Goal: Task Accomplishment & Management: Use online tool/utility

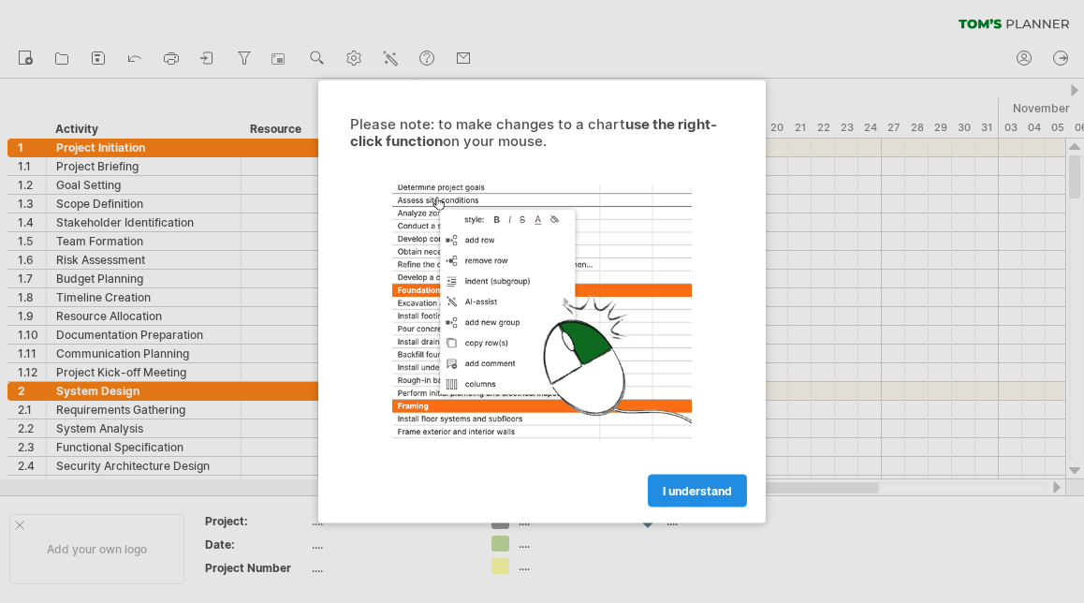
click at [678, 500] on link "I understand" at bounding box center [697, 491] width 99 height 33
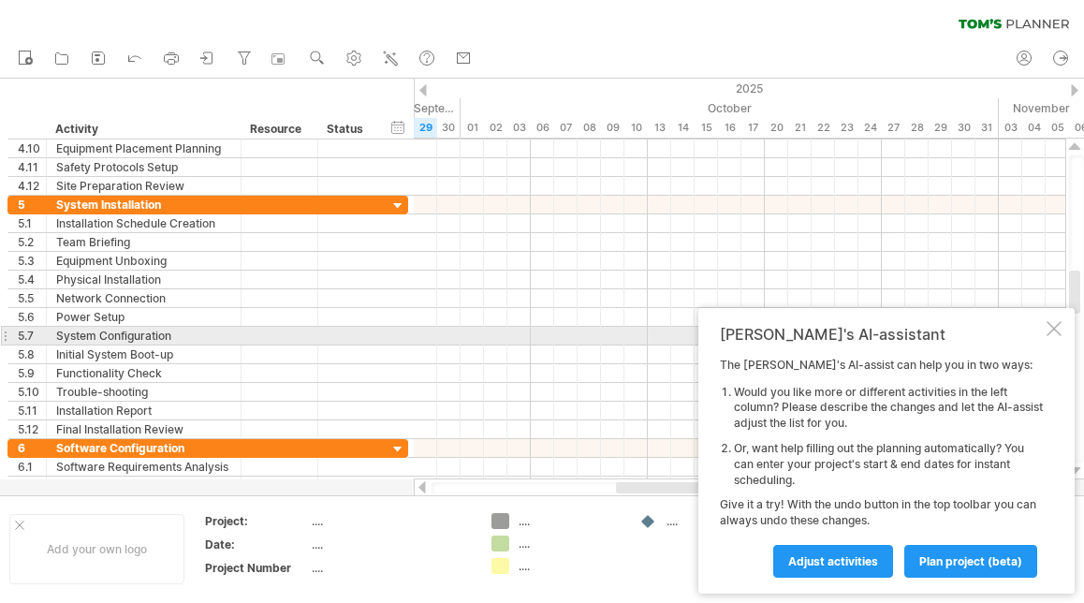
click at [1054, 337] on div "[PERSON_NAME]'s AI-assistant The [PERSON_NAME]'s AI-assist can help you in two …" at bounding box center [886, 451] width 376 height 286
click at [1053, 330] on div at bounding box center [1054, 328] width 15 height 15
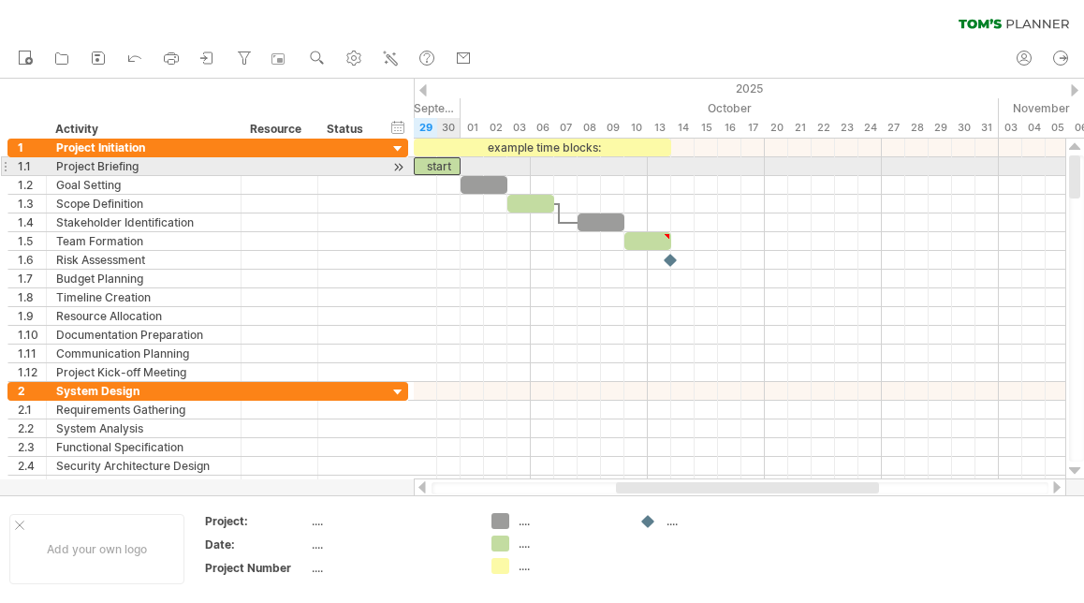
click at [441, 170] on div "start" at bounding box center [437, 166] width 47 height 18
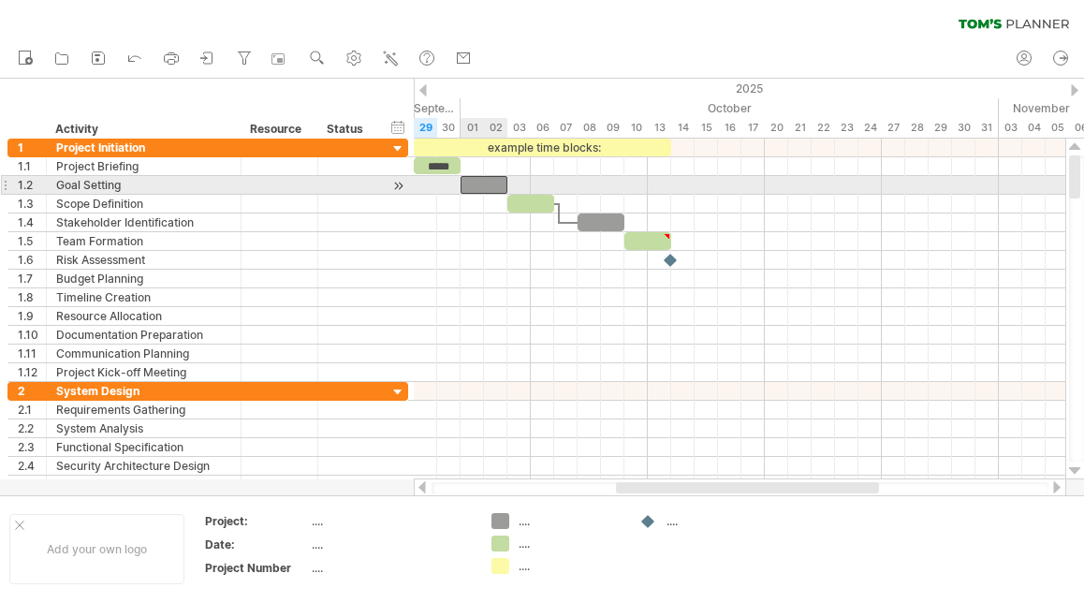
click at [480, 181] on div at bounding box center [484, 185] width 47 height 18
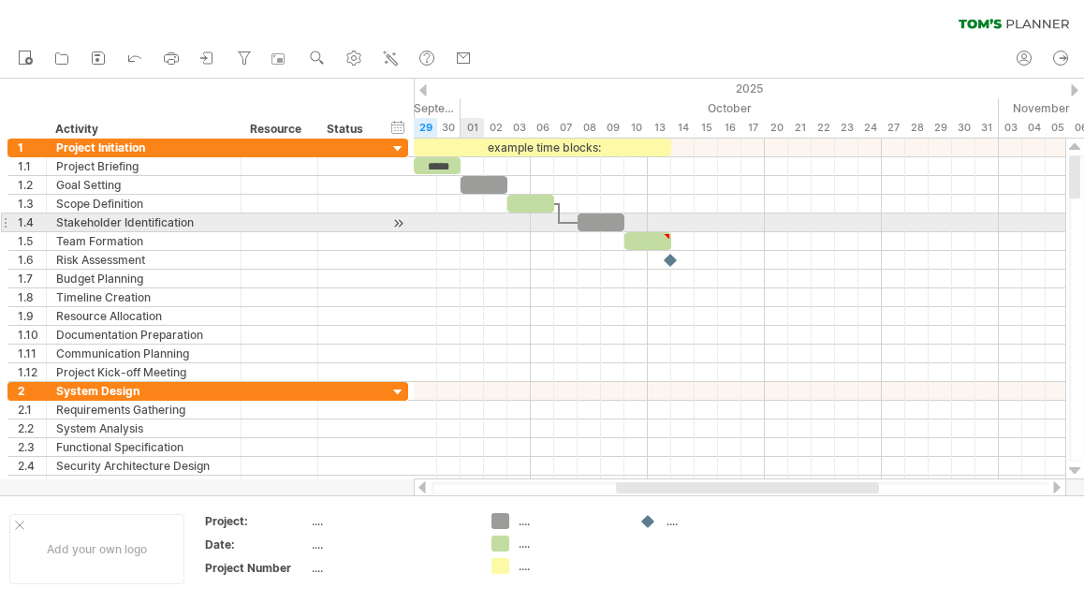
click at [464, 224] on div at bounding box center [740, 222] width 652 height 19
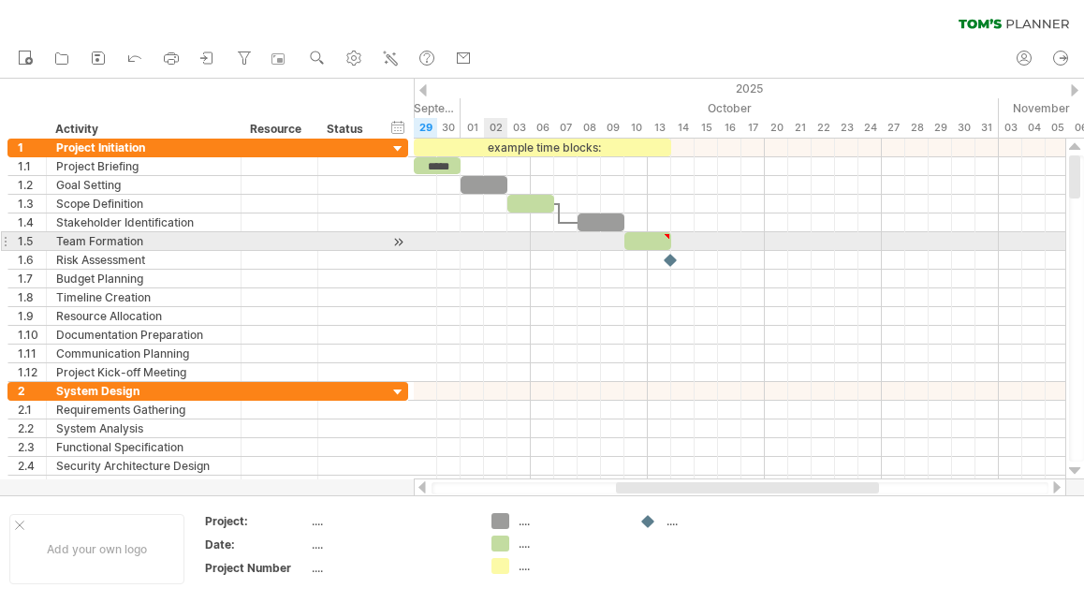
drag, startPoint x: 464, startPoint y: 224, endPoint x: 504, endPoint y: 233, distance: 40.4
click at [468, 251] on div at bounding box center [740, 260] width 652 height 19
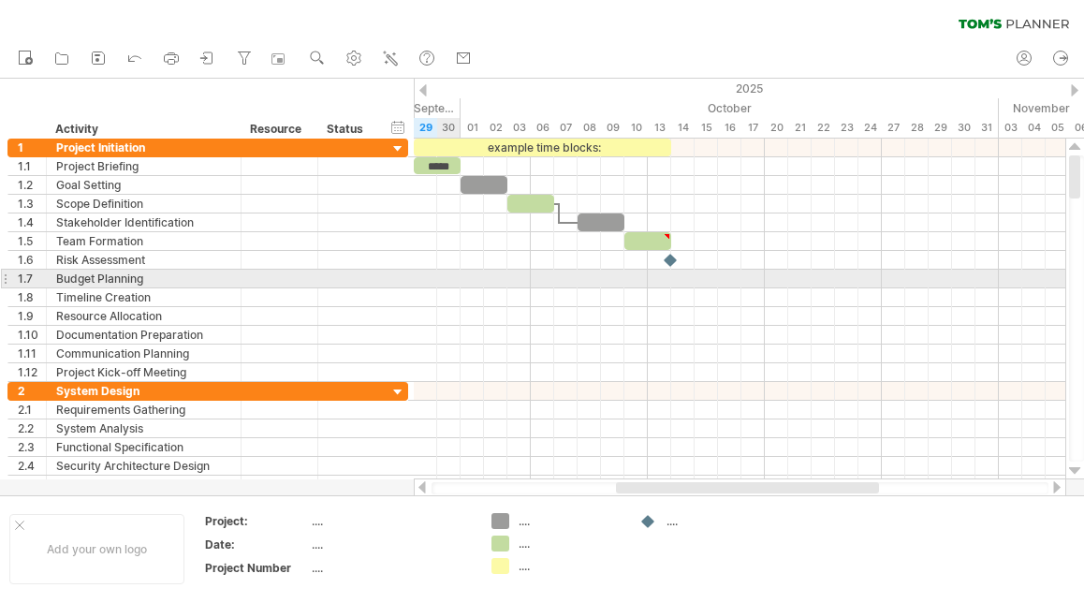
click at [457, 274] on div at bounding box center [740, 279] width 652 height 19
click at [474, 288] on div at bounding box center [740, 297] width 652 height 19
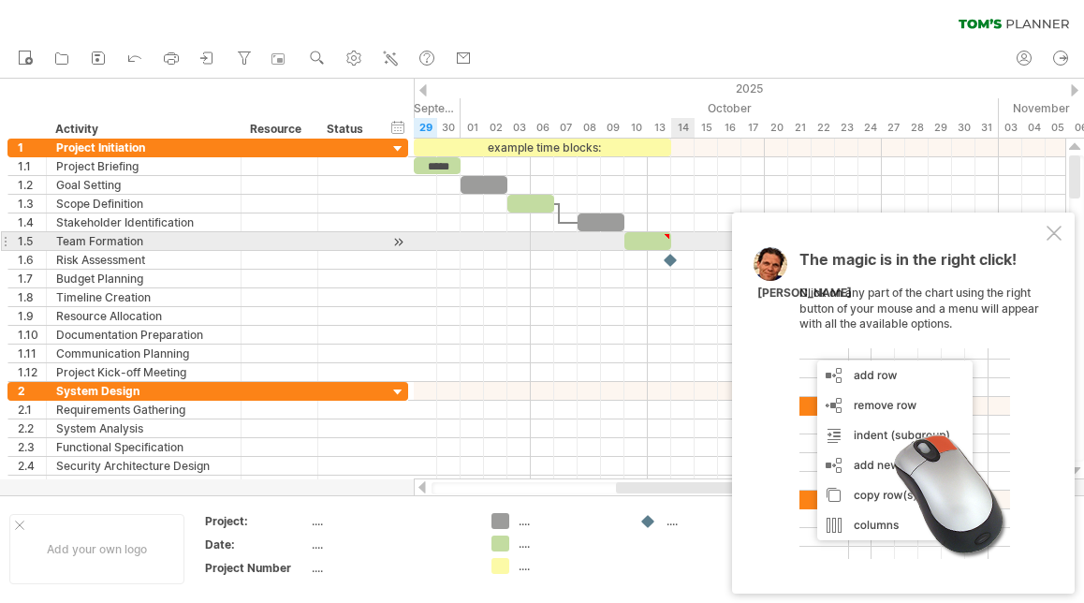
click at [1053, 233] on div at bounding box center [1054, 233] width 15 height 15
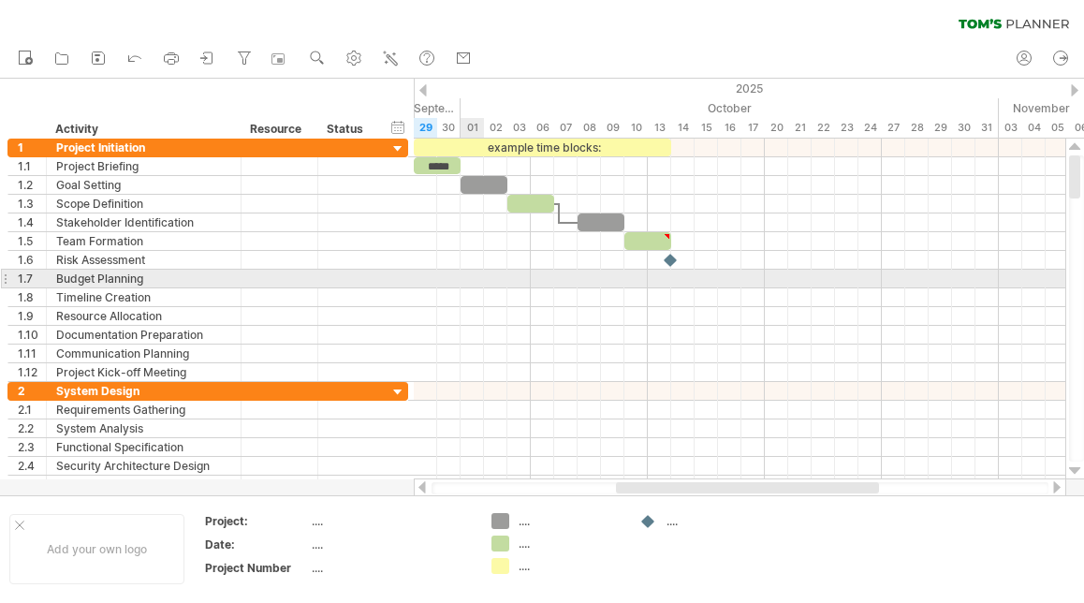
click at [473, 279] on div at bounding box center [740, 279] width 652 height 19
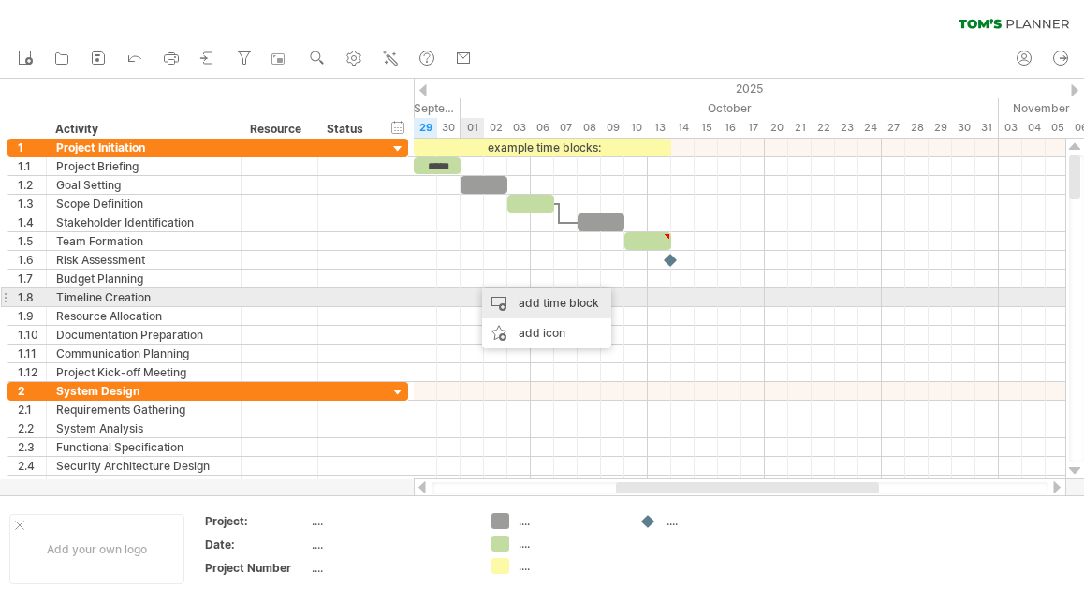
click at [519, 302] on div "add time block" at bounding box center [546, 303] width 129 height 30
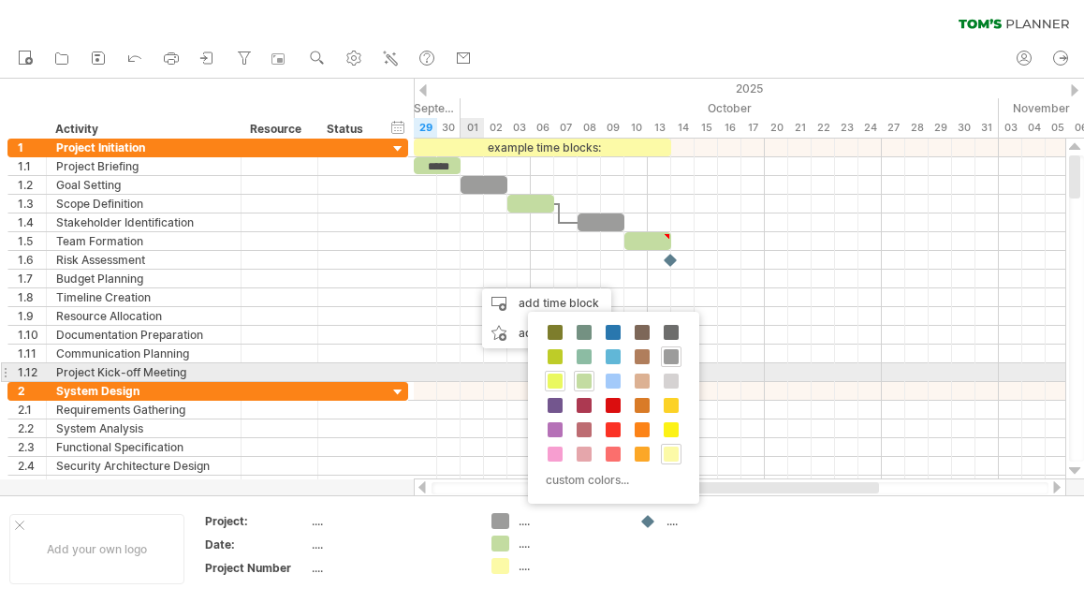
click at [552, 371] on div at bounding box center [555, 381] width 21 height 21
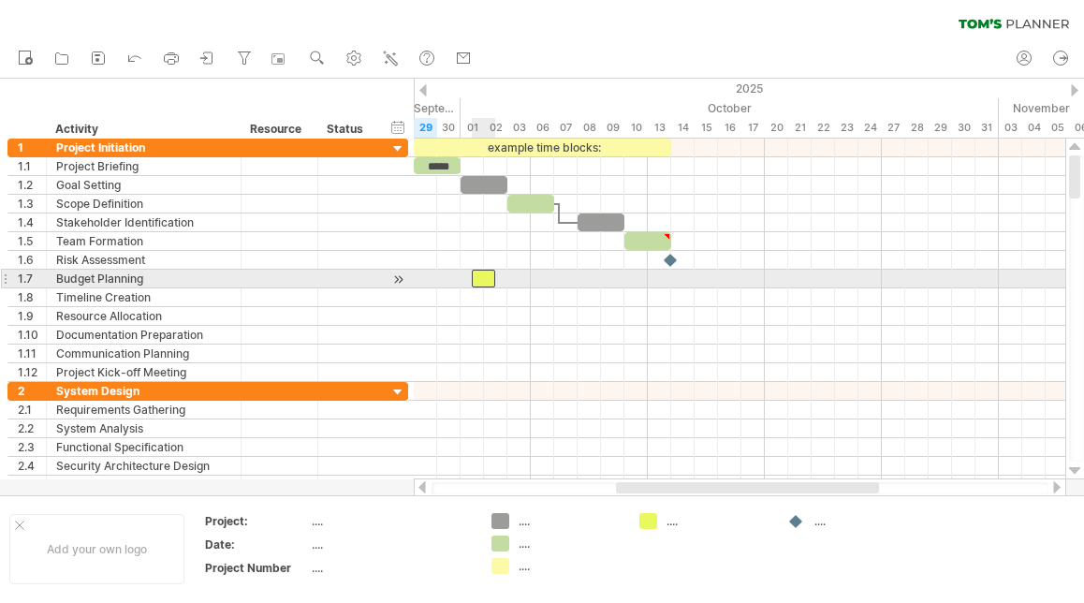
click at [490, 276] on div at bounding box center [483, 279] width 23 height 18
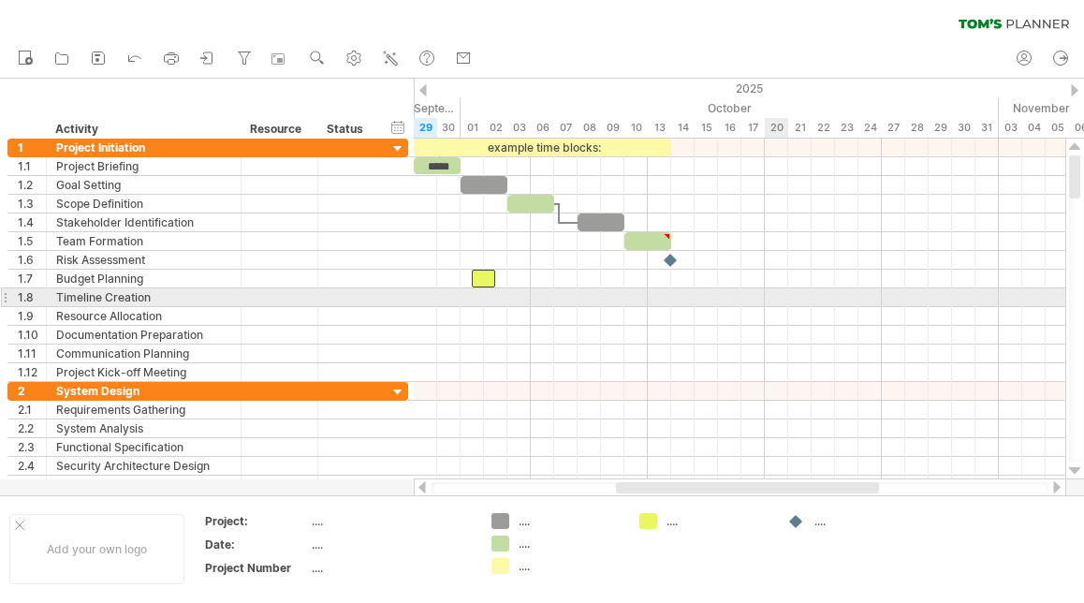
drag, startPoint x: 498, startPoint y: 276, endPoint x: 780, endPoint y: 299, distance: 282.7
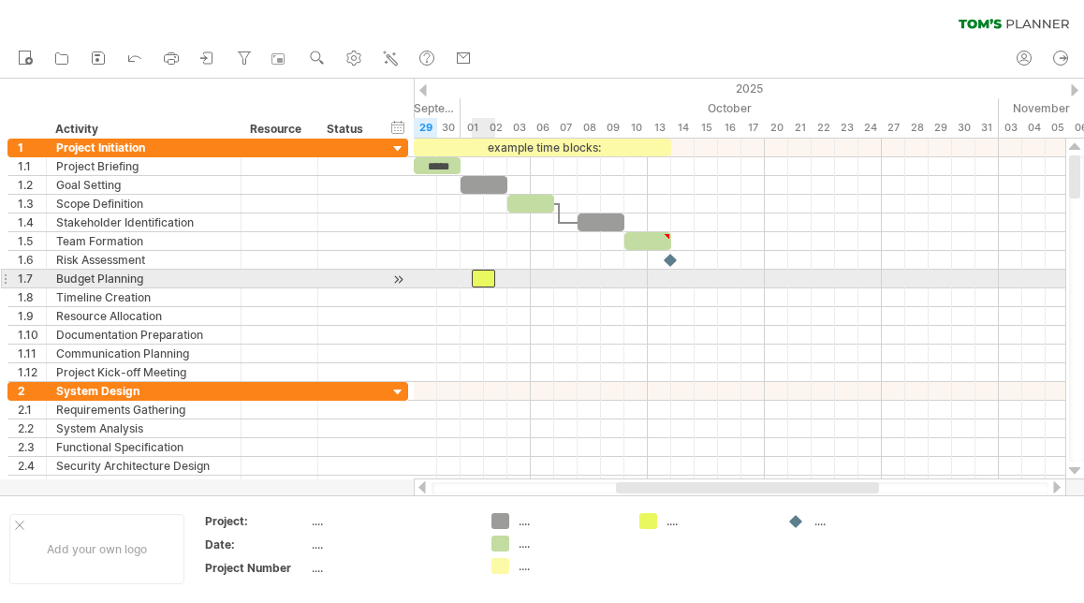
click at [486, 277] on div at bounding box center [483, 279] width 23 height 18
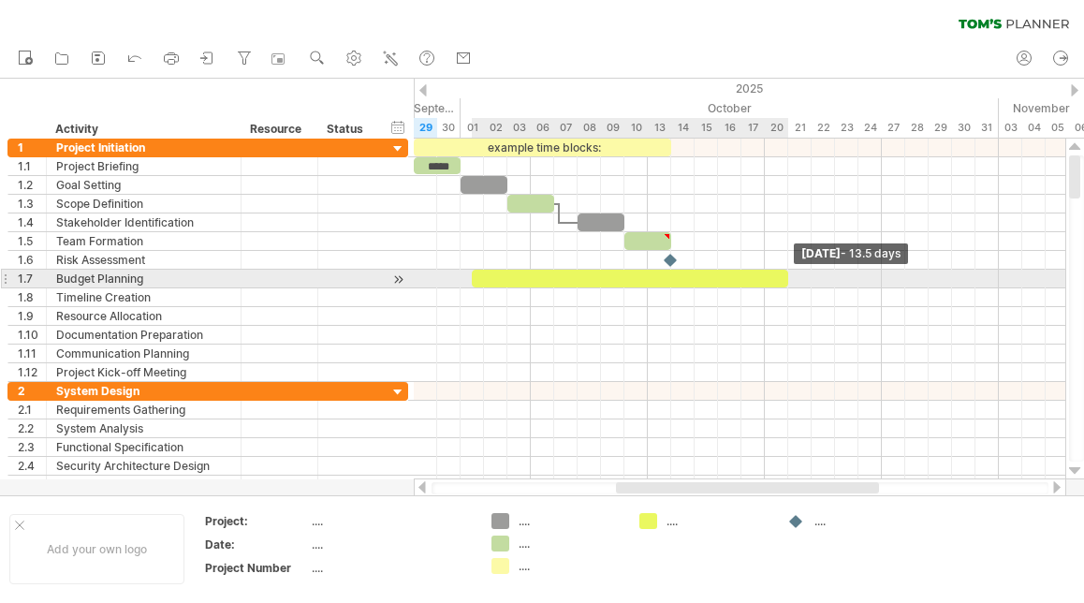
drag, startPoint x: 494, startPoint y: 277, endPoint x: 793, endPoint y: 279, distance: 298.6
click at [788, 279] on div at bounding box center [630, 279] width 316 height 18
click at [606, 275] on div at bounding box center [636, 279] width 328 height 18
